Goal: Task Accomplishment & Management: Manage account settings

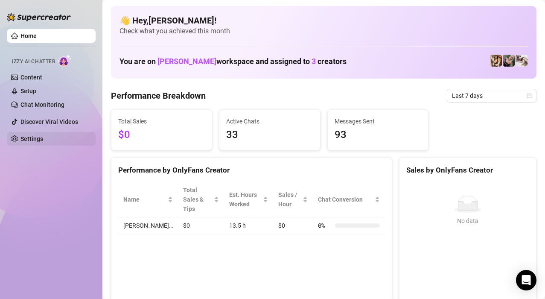
click at [25, 135] on link "Settings" at bounding box center [31, 138] width 23 height 7
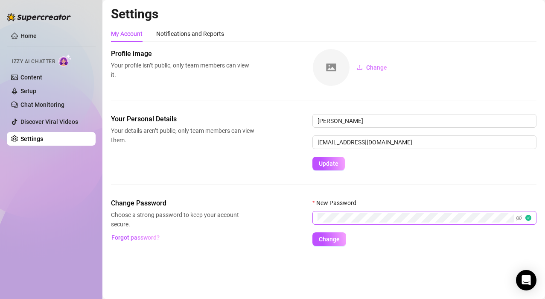
click at [523, 218] on span at bounding box center [523, 217] width 15 height 9
click at [518, 216] on icon "eye-invisible" at bounding box center [519, 218] width 6 height 6
click at [332, 241] on span "Change" at bounding box center [329, 239] width 21 height 7
click at [141, 237] on span "Forgot password?" at bounding box center [135, 237] width 48 height 7
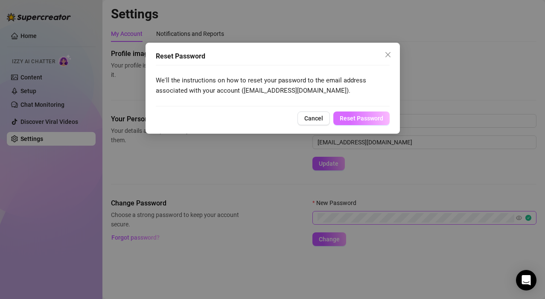
click at [372, 120] on span "Reset Password" at bounding box center [362, 118] width 44 height 7
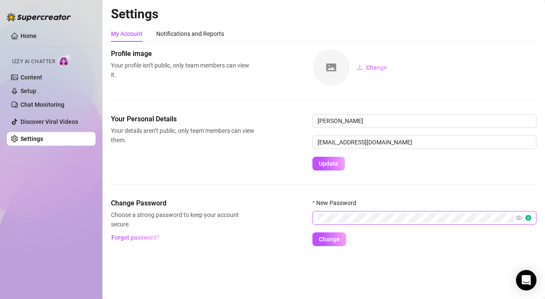
drag, startPoint x: 53, startPoint y: 104, endPoint x: 89, endPoint y: 113, distance: 37.5
click at [53, 103] on link "Chat Monitoring" at bounding box center [42, 104] width 44 height 7
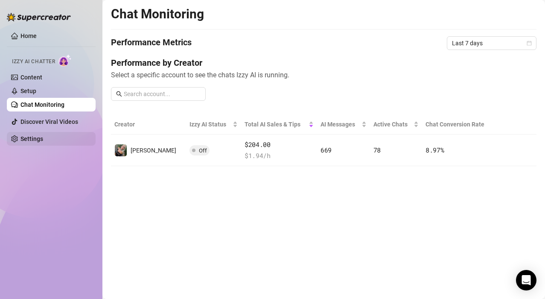
click at [43, 135] on link "Settings" at bounding box center [31, 138] width 23 height 7
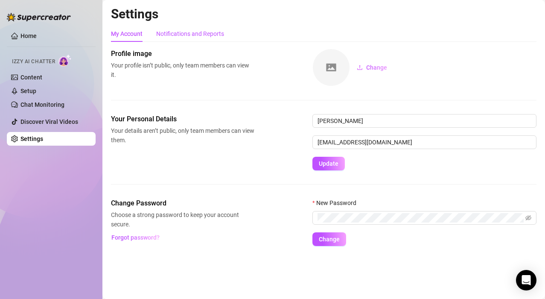
click at [167, 34] on div "Notifications and Reports" at bounding box center [190, 33] width 68 height 9
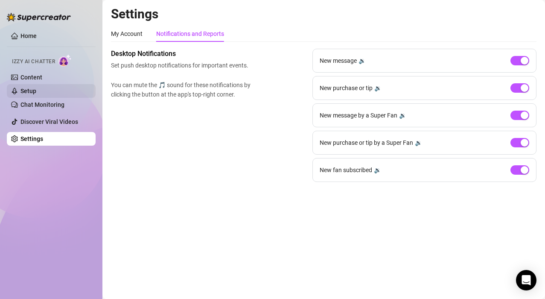
click at [36, 94] on link "Setup" at bounding box center [28, 91] width 16 height 7
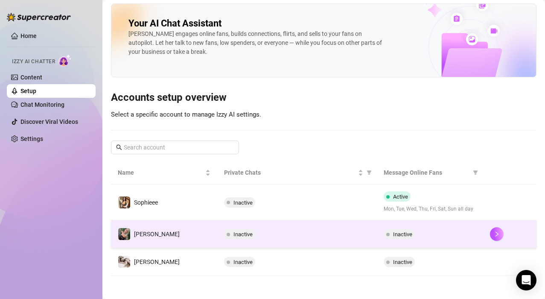
scroll to position [5, 0]
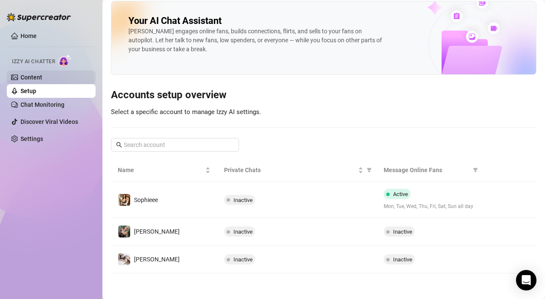
click at [42, 76] on link "Content" at bounding box center [31, 77] width 22 height 7
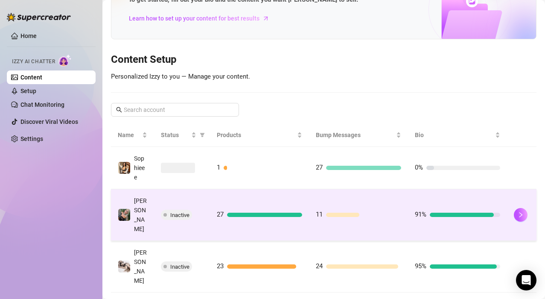
scroll to position [56, 0]
